Goal: Task Accomplishment & Management: Manage account settings

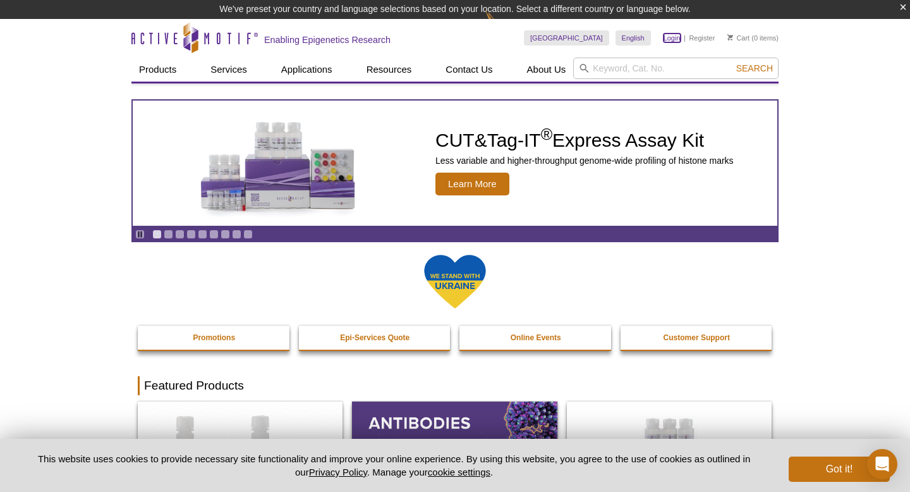
click at [676, 40] on link "Login" at bounding box center [672, 37] width 17 height 9
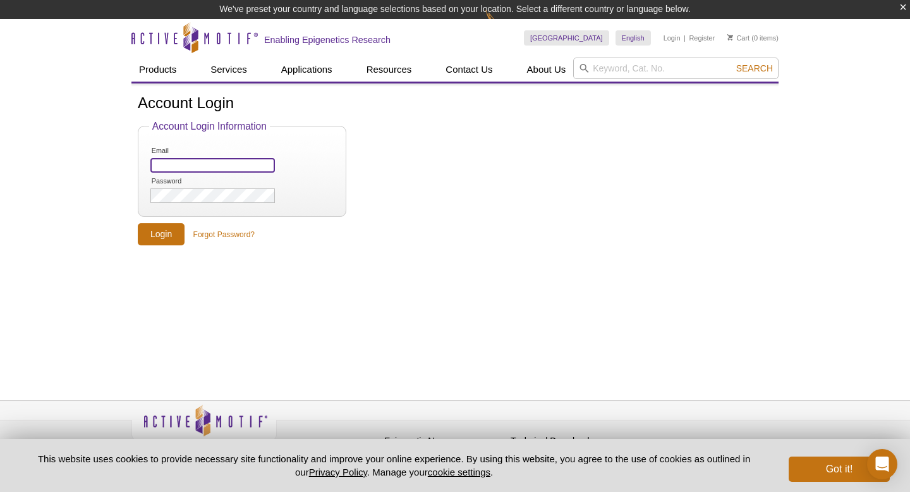
click at [197, 161] on input "Email" at bounding box center [212, 165] width 125 height 15
type input "yuanzi@med.umich.edu"
click at [174, 236] on input "Login" at bounding box center [161, 234] width 47 height 22
